Goal: Information Seeking & Learning: Check status

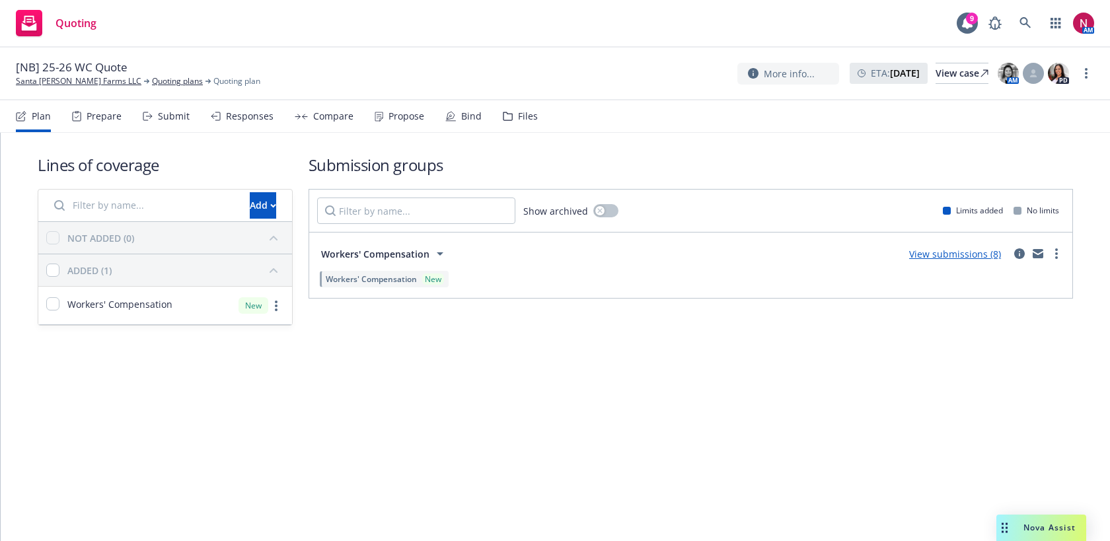
click at [254, 112] on div "Responses" at bounding box center [250, 116] width 48 height 11
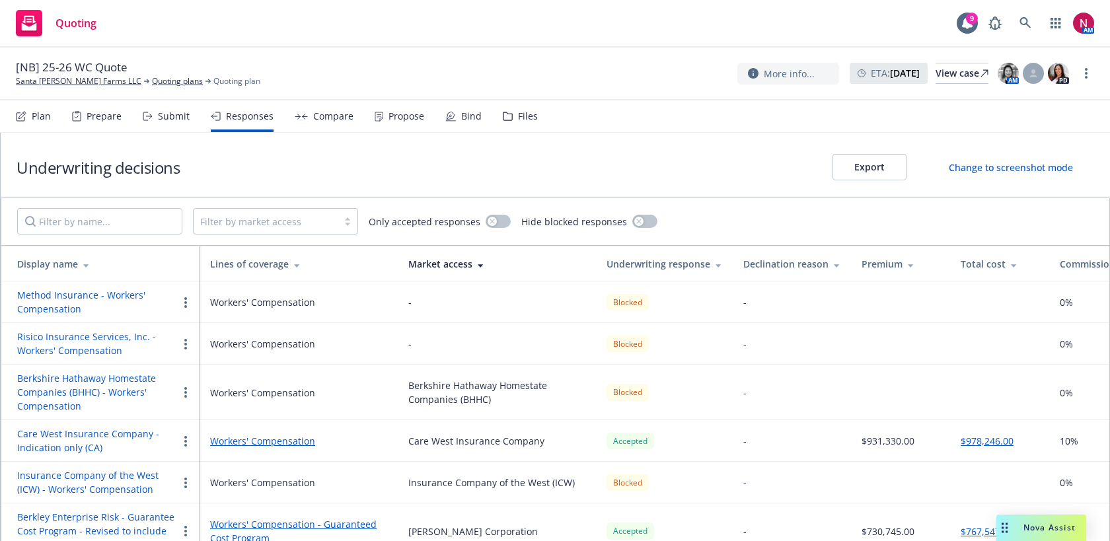
scroll to position [173, 0]
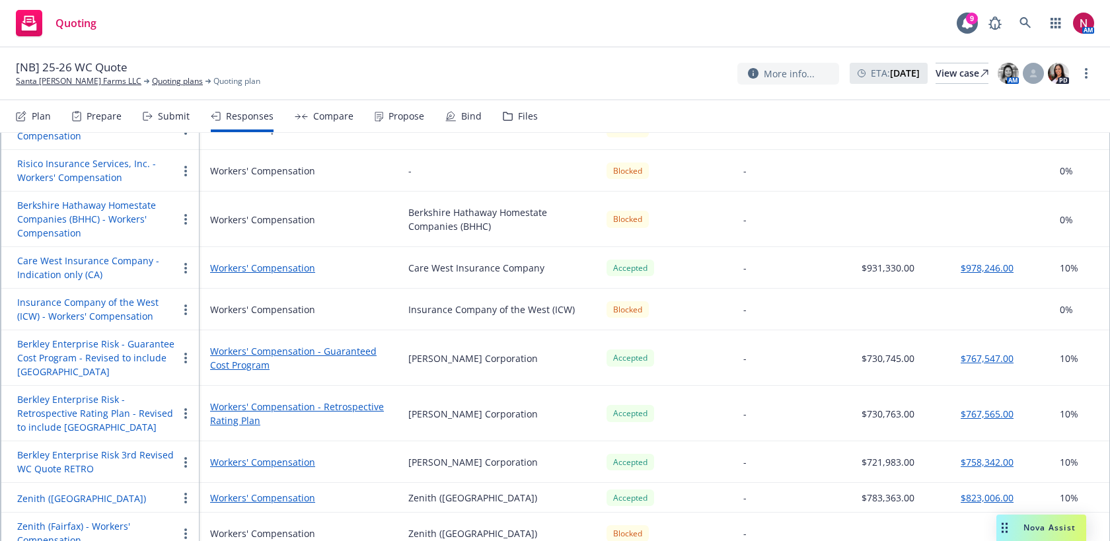
click at [61, 492] on button "Zenith ([GEOGRAPHIC_DATA])" at bounding box center [81, 499] width 129 height 14
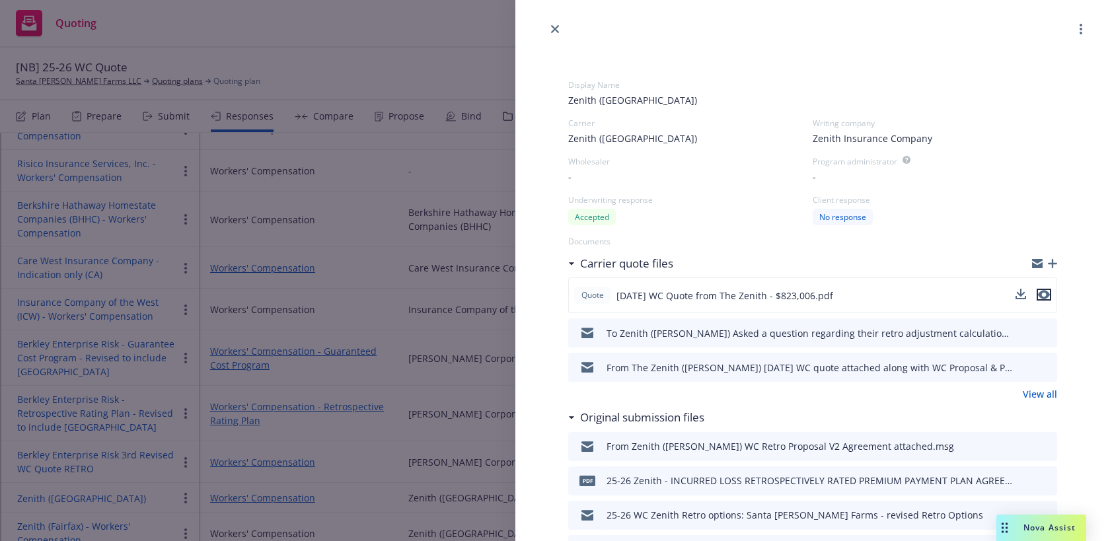
click at [1043, 296] on icon "preview file" at bounding box center [1044, 294] width 12 height 9
